Goal: Information Seeking & Learning: Learn about a topic

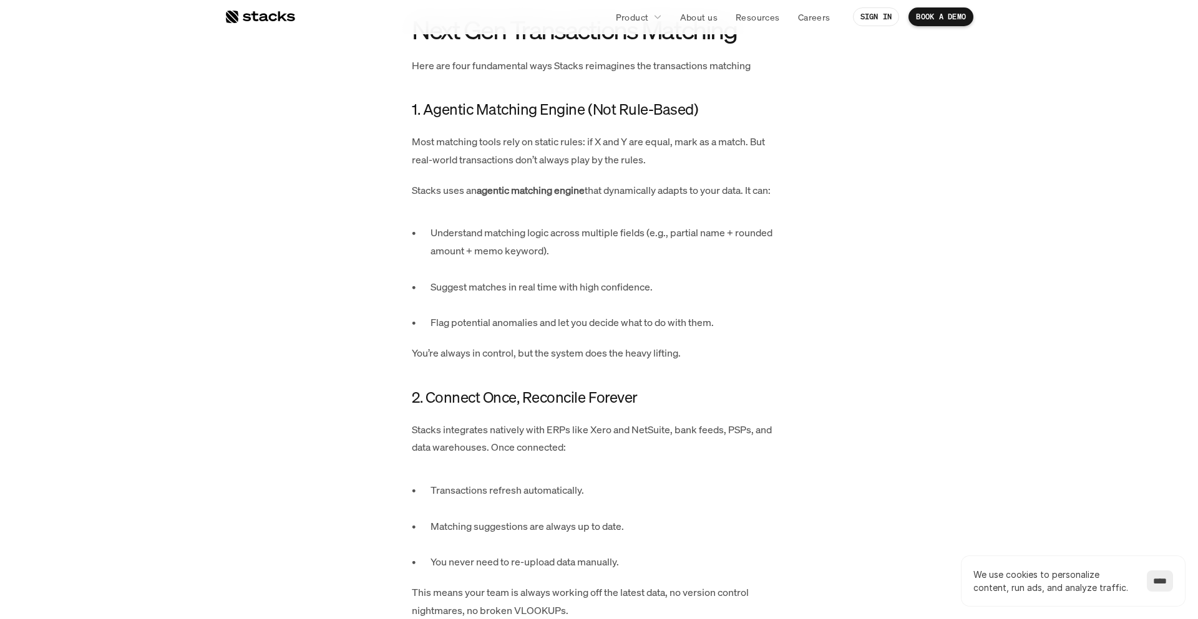
scroll to position [1248, 0]
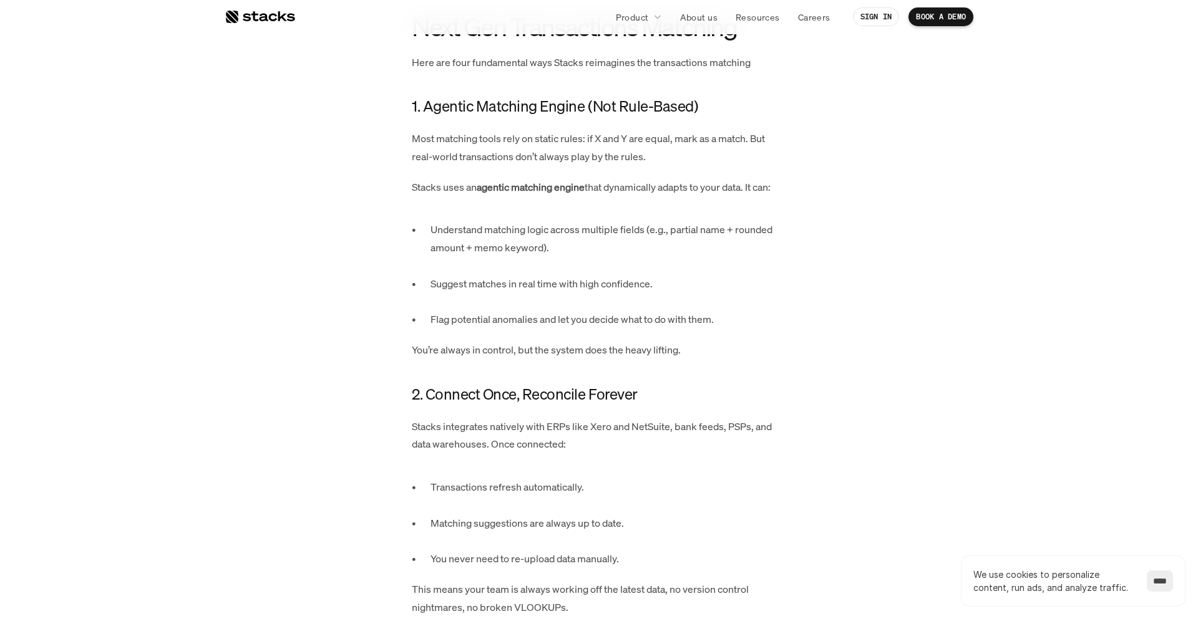
click at [500, 275] on p "Suggest matches in real time with high confidence." at bounding box center [608, 293] width 356 height 36
click at [516, 311] on p "Flag potential anomalies and let you decide what to do with them." at bounding box center [608, 320] width 356 height 18
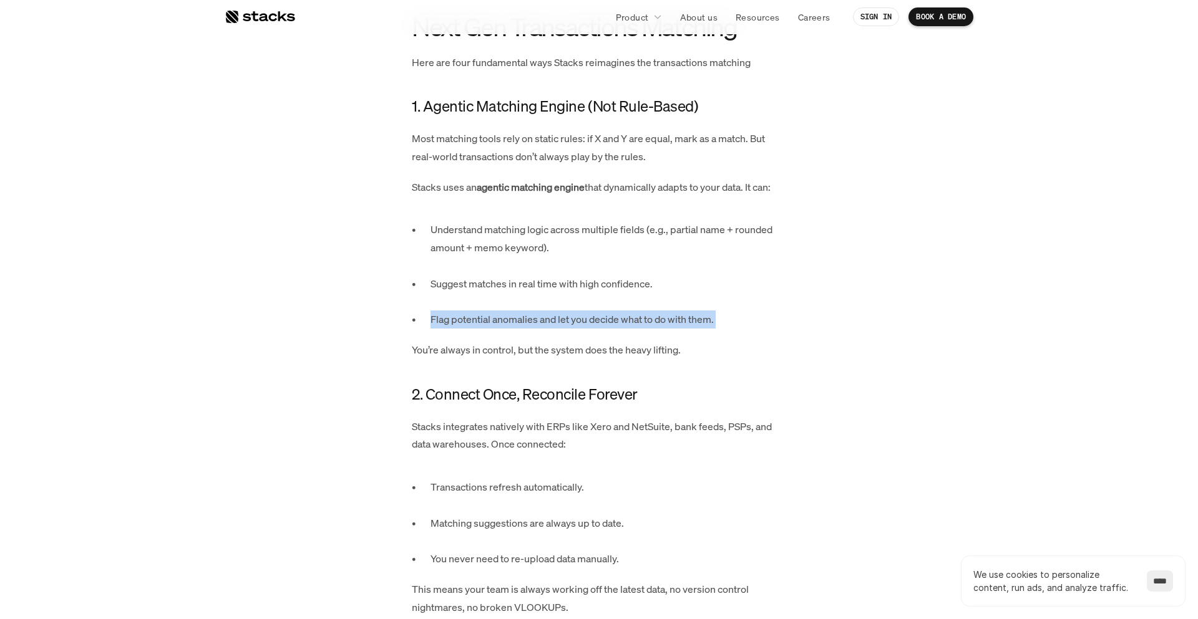
click at [516, 311] on p "Flag potential anomalies and let you decide what to do with them." at bounding box center [608, 320] width 356 height 18
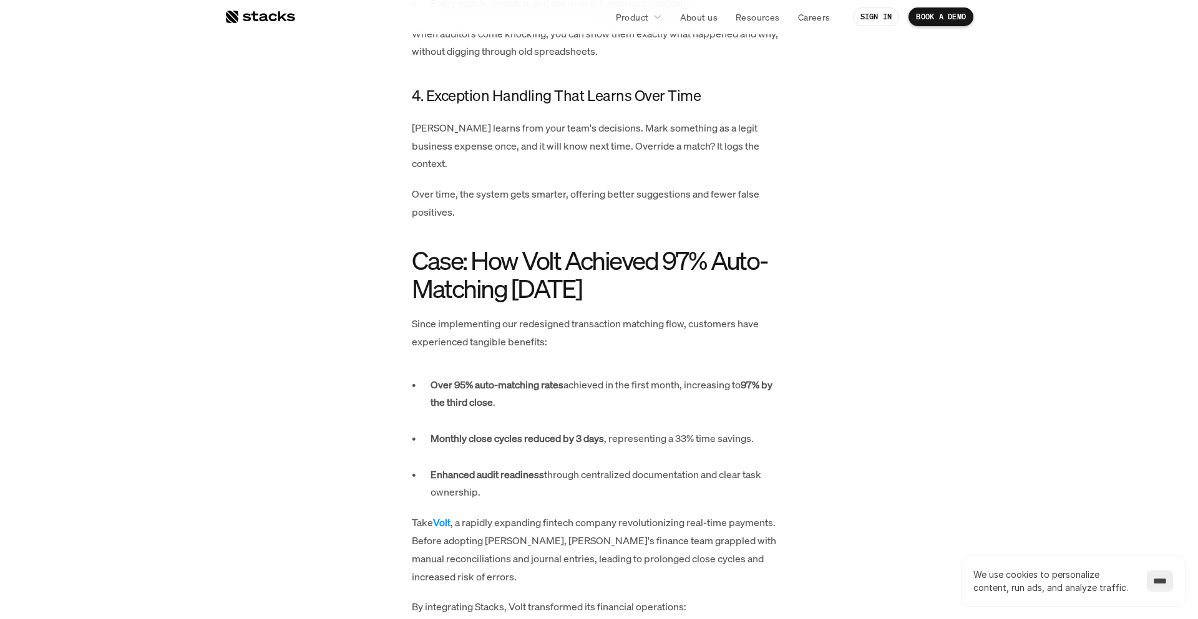
scroll to position [2387, 0]
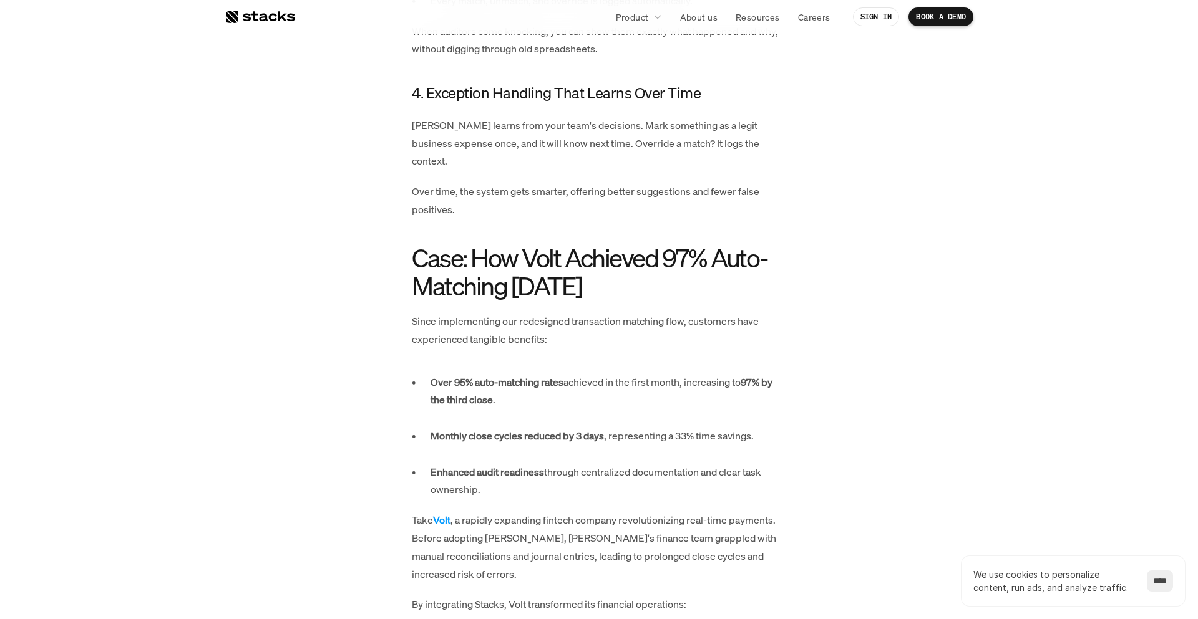
click at [682, 244] on h2 "Case: How Volt Achieved 97% Auto-Matching [DATE]" at bounding box center [599, 272] width 374 height 56
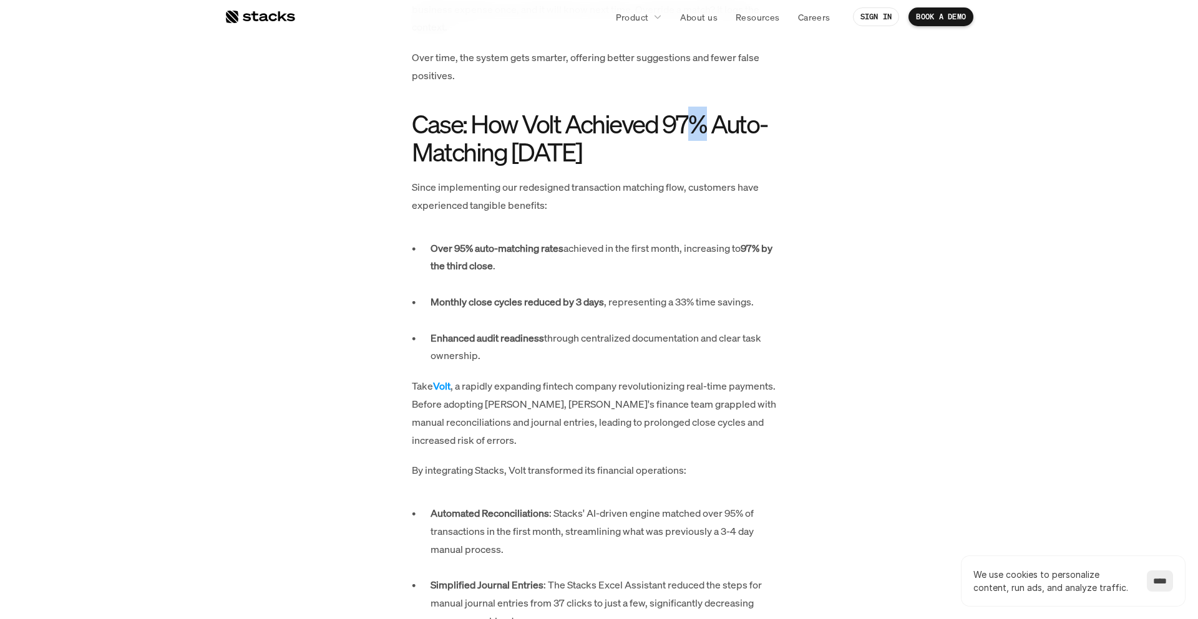
scroll to position [2525, 0]
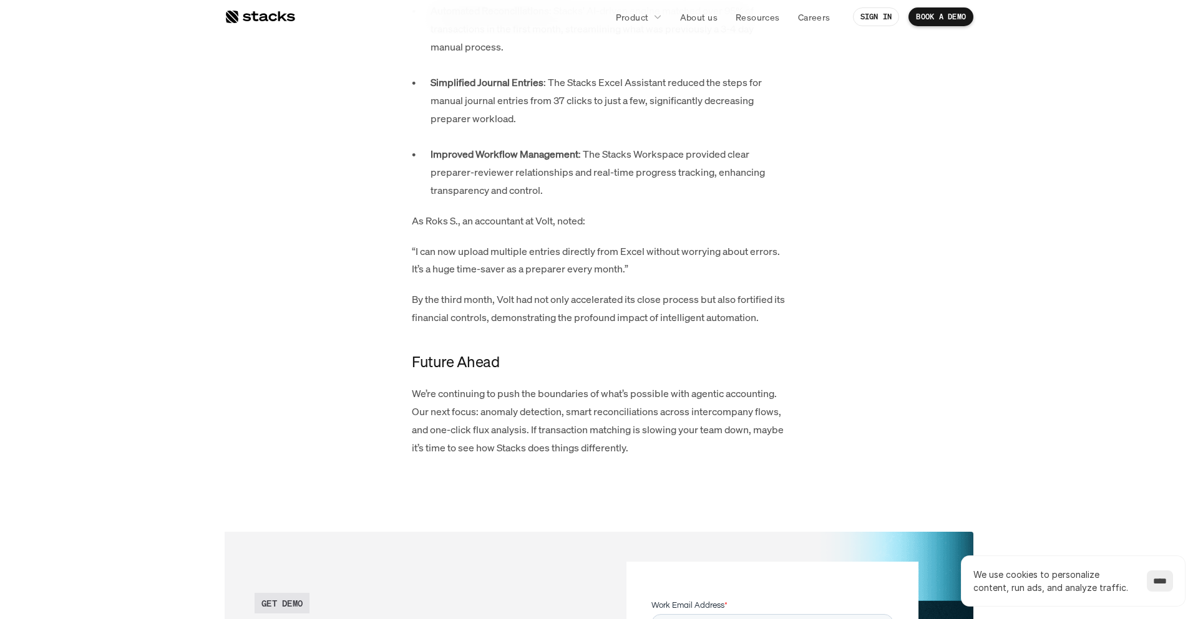
scroll to position [3019, 0]
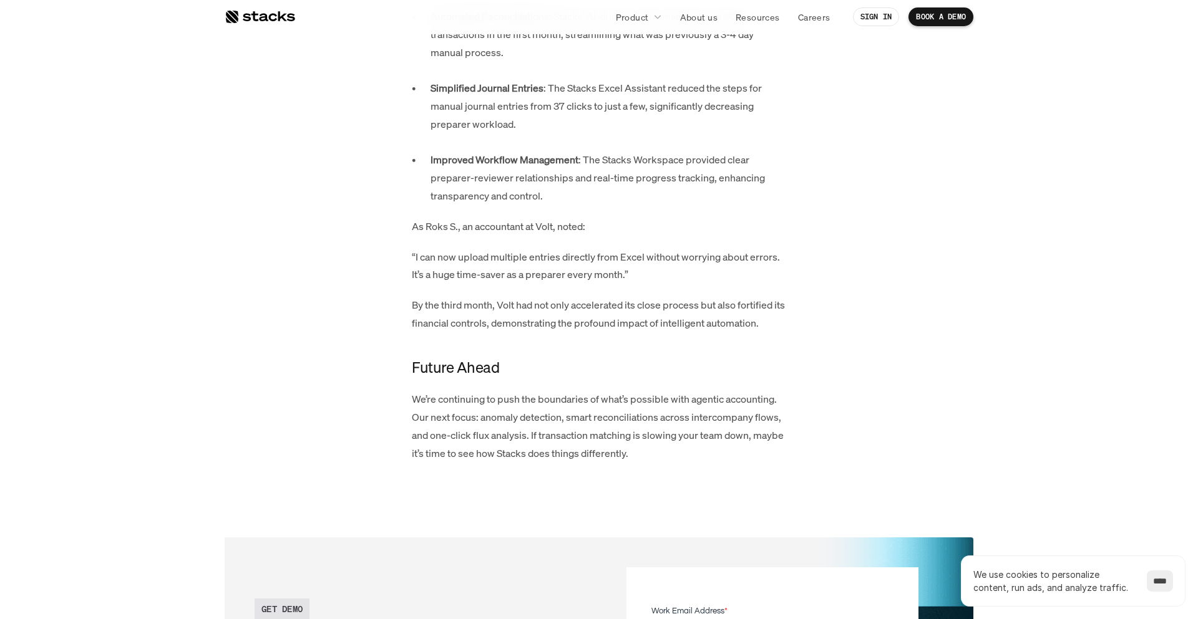
click at [663, 404] on p "We’re continuing to push the boundaries of what’s possible with agentic account…" at bounding box center [599, 427] width 374 height 72
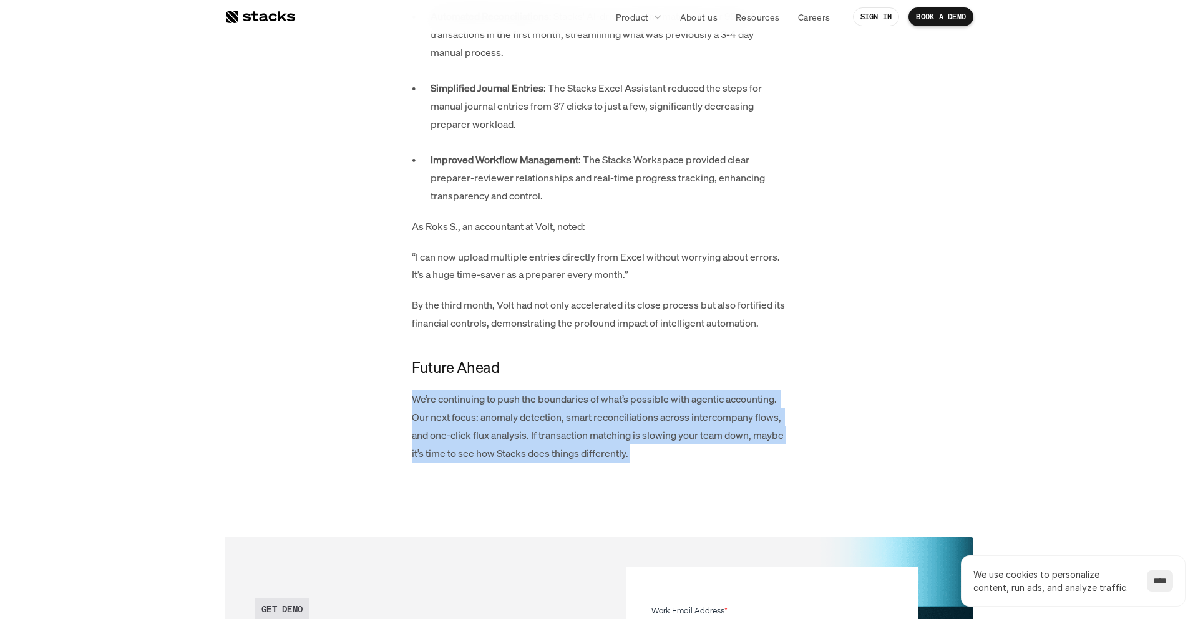
click at [663, 404] on p "We’re continuing to push the boundaries of what’s possible with agentic account…" at bounding box center [599, 427] width 374 height 72
click at [656, 391] on p "We’re continuing to push the boundaries of what’s possible with agentic account…" at bounding box center [599, 427] width 374 height 72
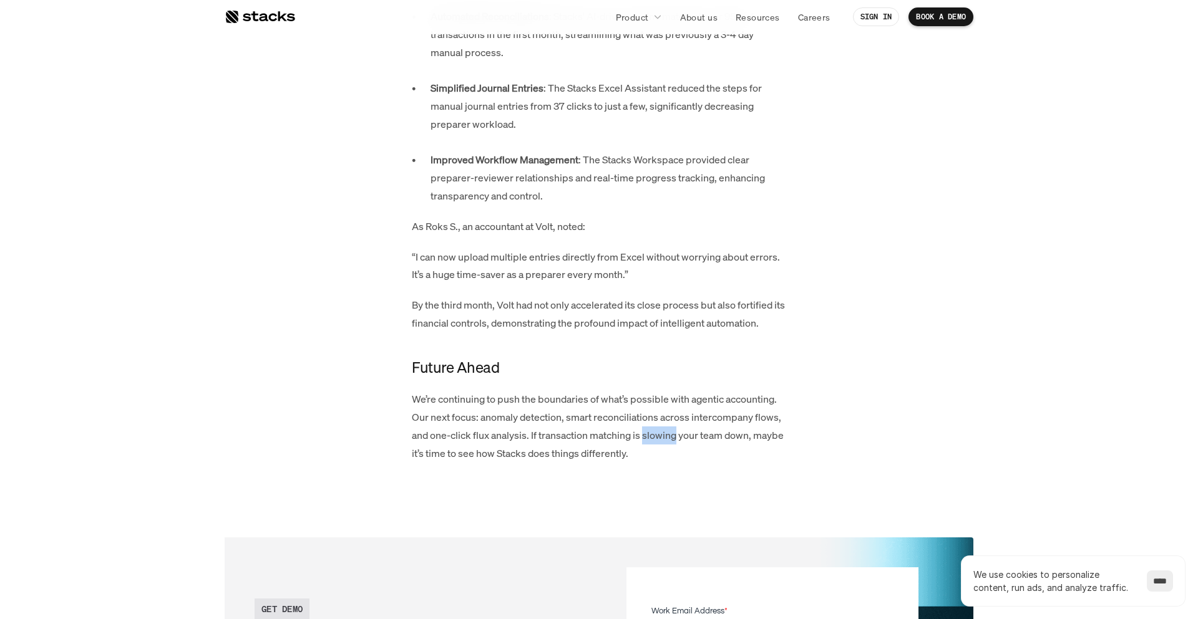
click at [656, 391] on p "We’re continuing to push the boundaries of what’s possible with agentic account…" at bounding box center [599, 427] width 374 height 72
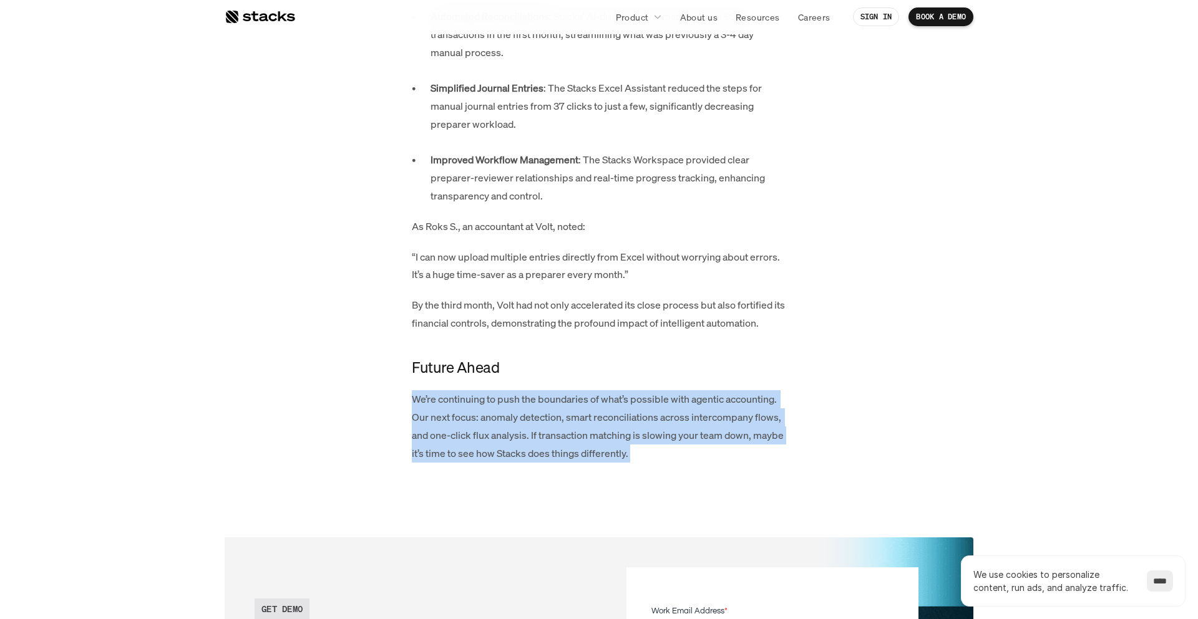
click at [656, 391] on p "We’re continuing to push the boundaries of what’s possible with agentic account…" at bounding box center [599, 427] width 374 height 72
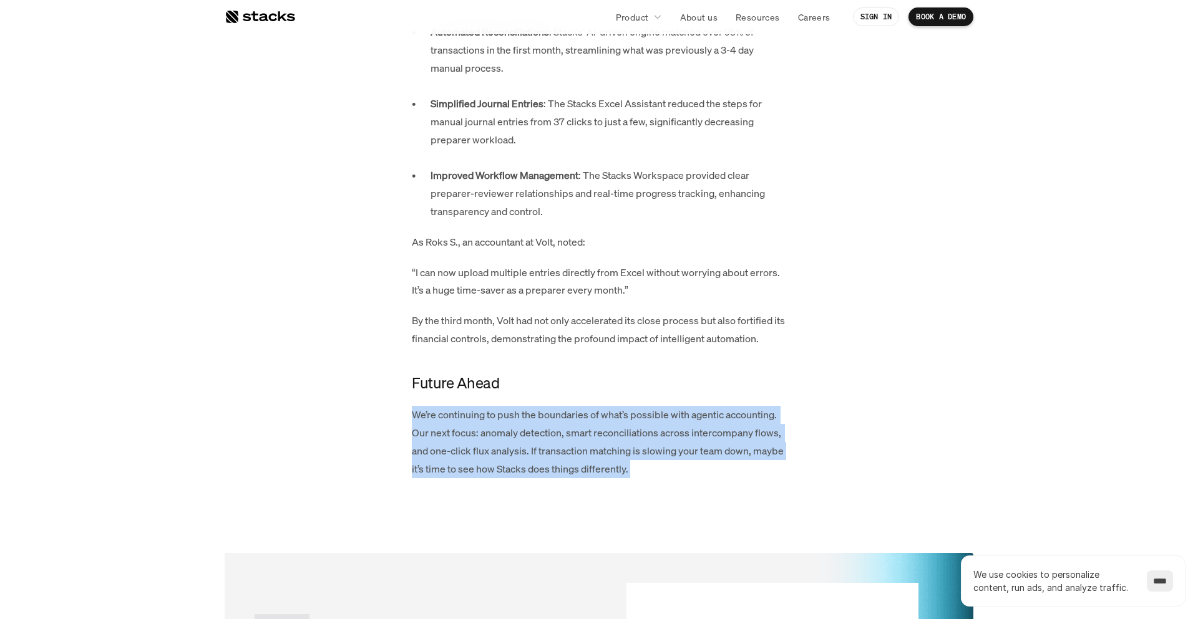
scroll to position [2999, 0]
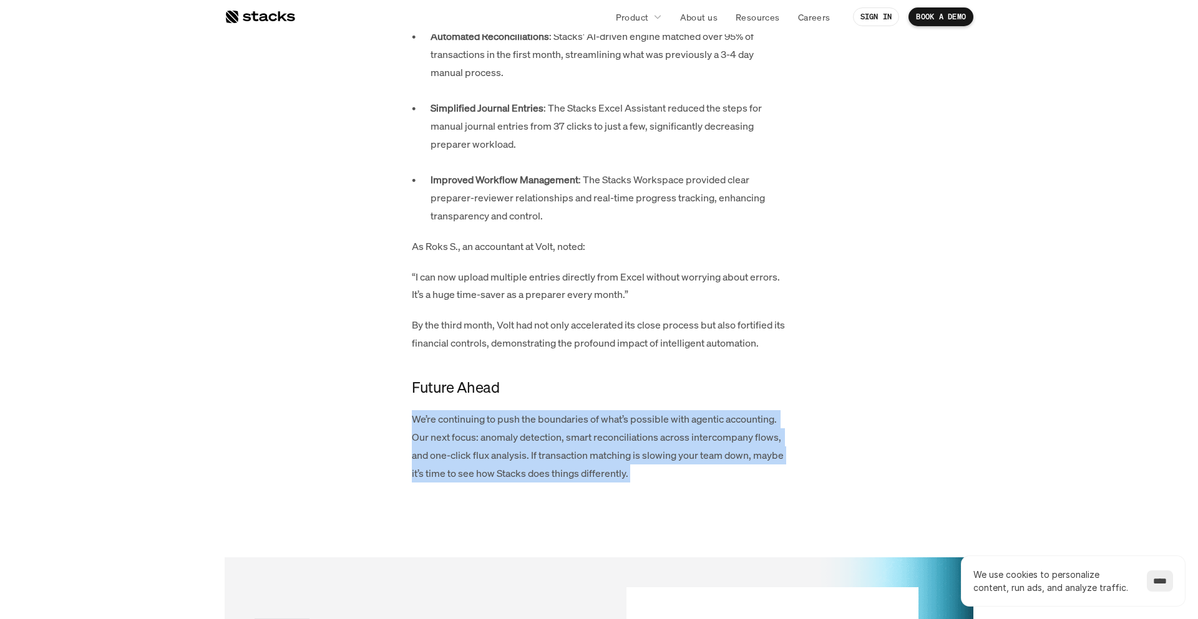
click at [656, 410] on p "We’re continuing to push the boundaries of what’s possible with agentic account…" at bounding box center [599, 446] width 374 height 72
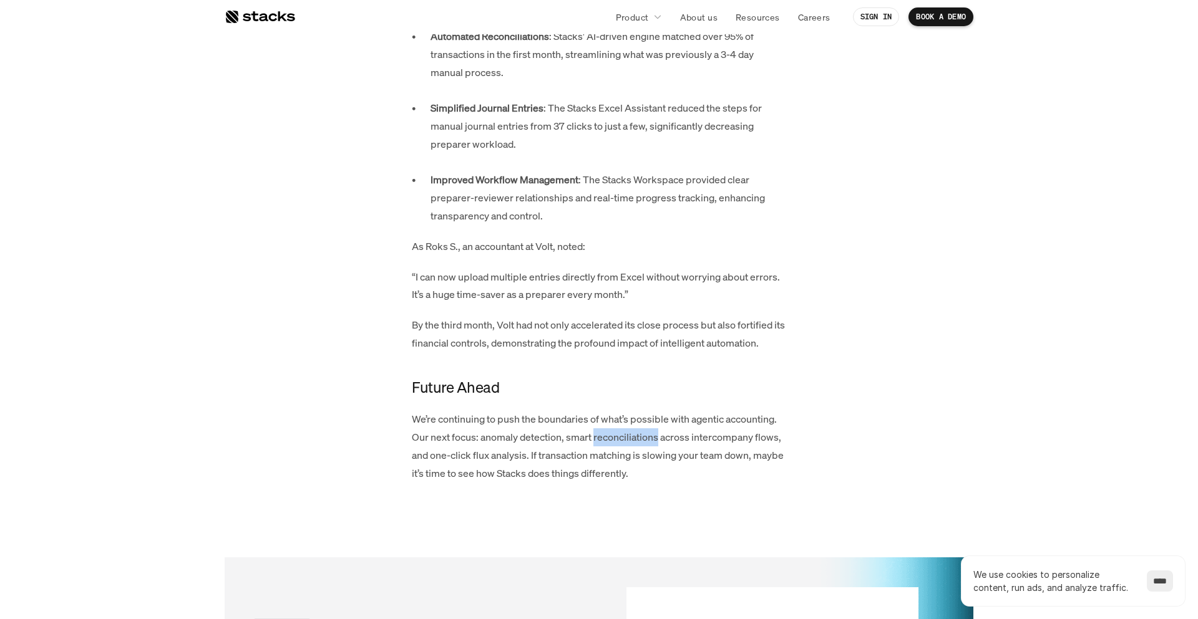
click at [656, 410] on p "We’re continuing to push the boundaries of what’s possible with agentic account…" at bounding box center [599, 446] width 374 height 72
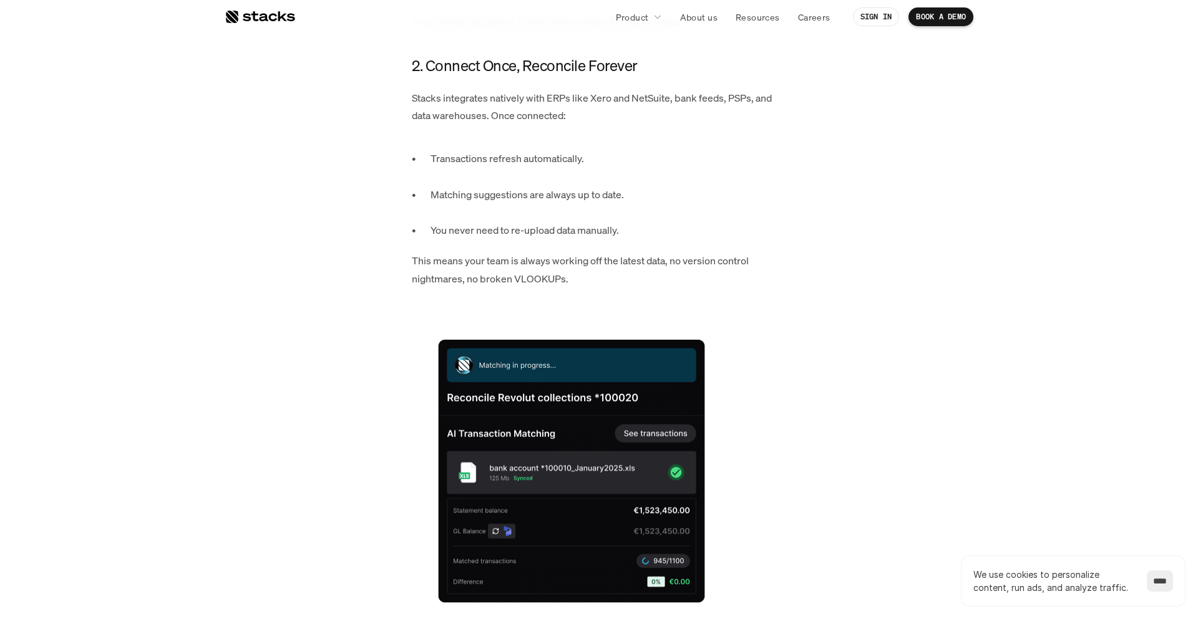
scroll to position [1579, 0]
